Goal: Information Seeking & Learning: Learn about a topic

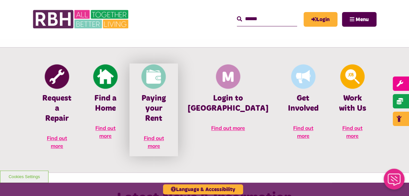
scroll to position [293, 0]
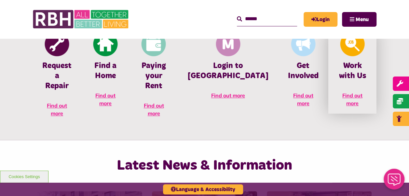
click at [339, 69] on h4 "Work with Us" at bounding box center [352, 71] width 29 height 20
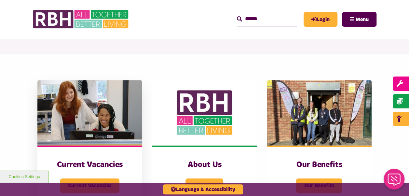
scroll to position [130, 0]
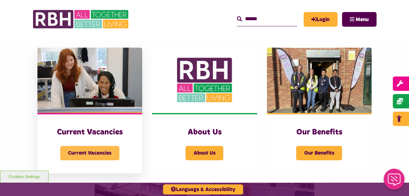
click at [114, 149] on span "Current Vacancies" at bounding box center [89, 153] width 59 height 14
